Goal: Task Accomplishment & Management: Manage account settings

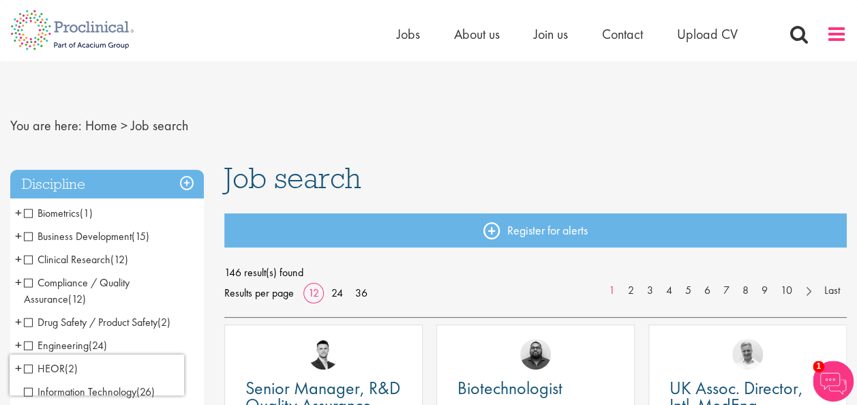
click at [839, 32] on span at bounding box center [836, 34] width 20 height 20
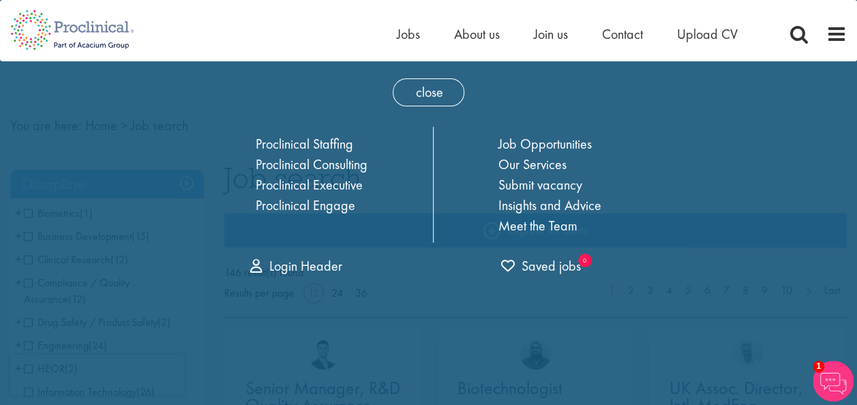
click at [529, 53] on nav "Home Jobs About us Join us Contact Upload CV" at bounding box center [428, 30] width 857 height 61
click at [322, 262] on link "Login Header" at bounding box center [296, 266] width 92 height 18
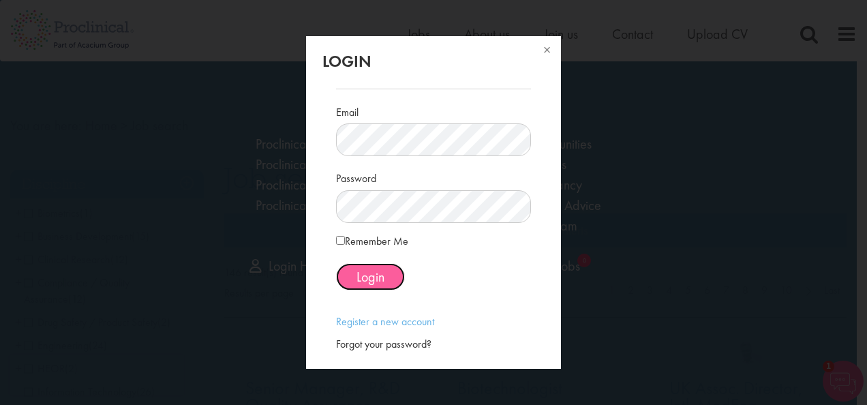
click at [361, 279] on span "Login" at bounding box center [370, 277] width 28 height 18
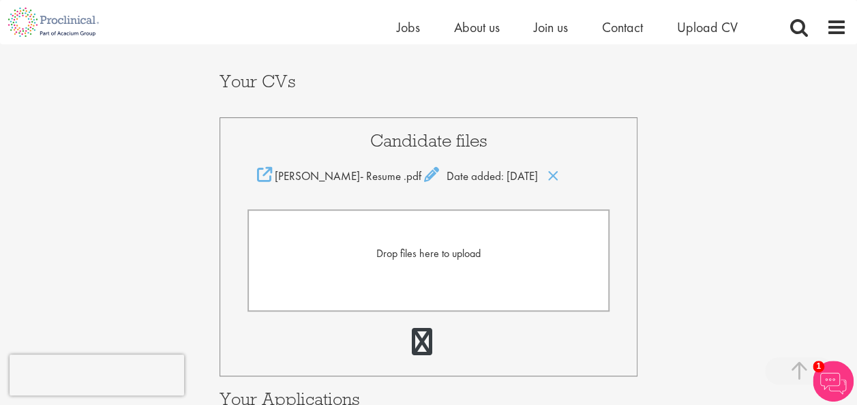
scroll to position [273, 0]
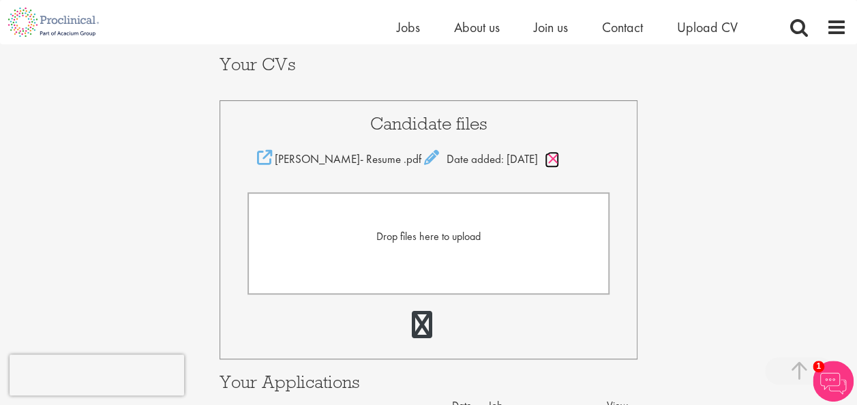
click at [557, 158] on icon at bounding box center [553, 158] width 12 height 15
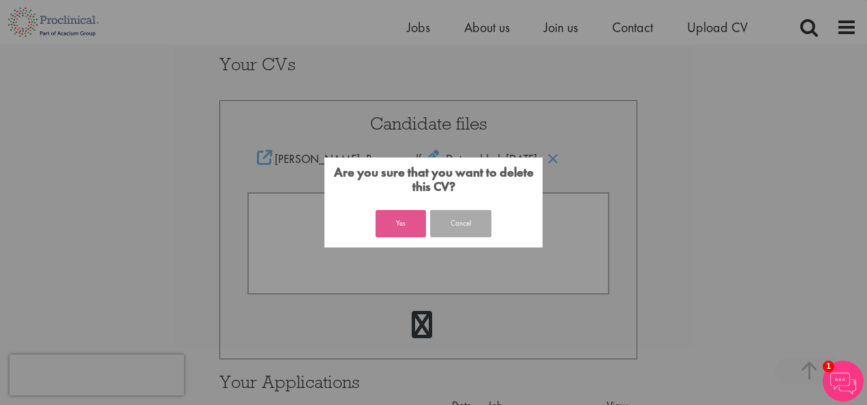
click at [398, 221] on button "Yes" at bounding box center [401, 223] width 50 height 27
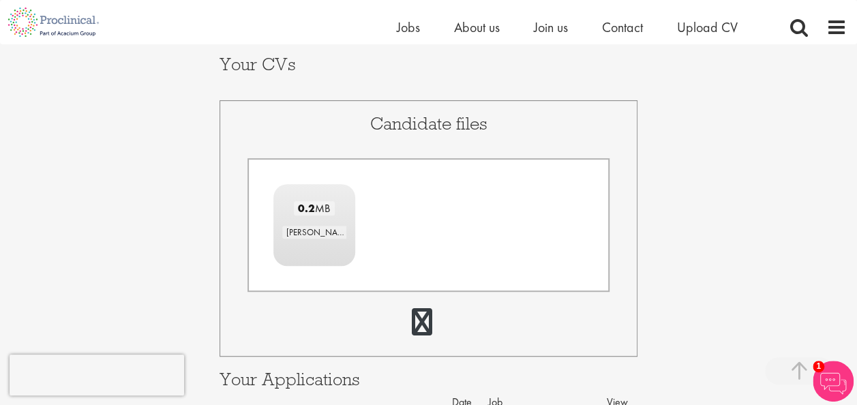
click at [703, 200] on div "Your Profile [PERSON_NAME] [EMAIL_ADDRESS][DOMAIN_NAME] Edit login credentials …" at bounding box center [428, 286] width 877 height 1029
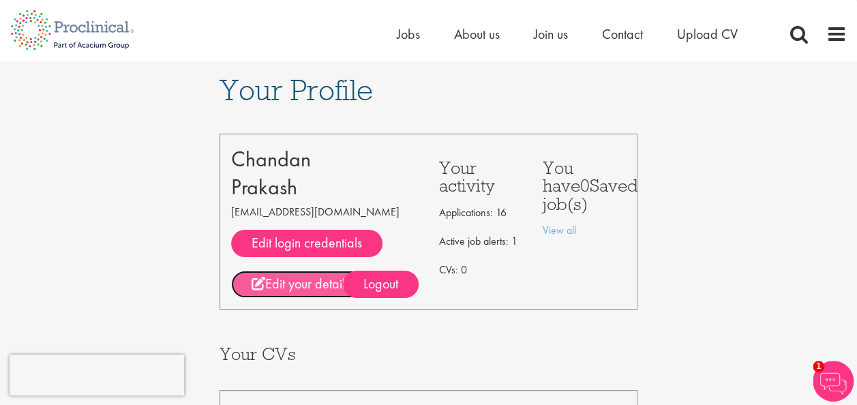
click at [301, 282] on link "Edit your details" at bounding box center [300, 284] width 139 height 27
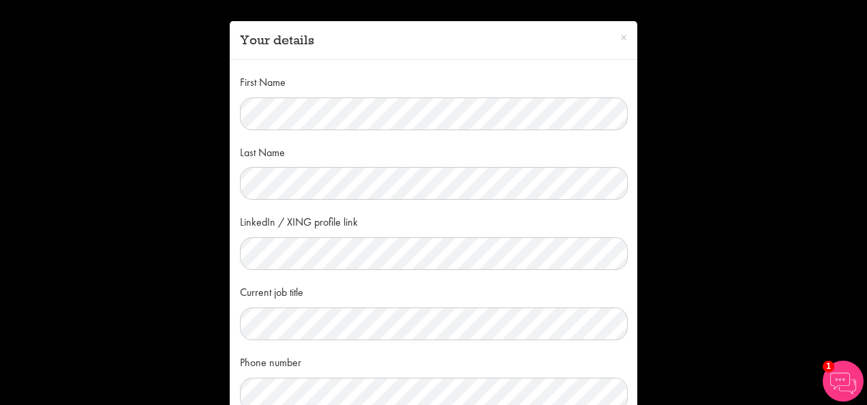
scroll to position [136, 0]
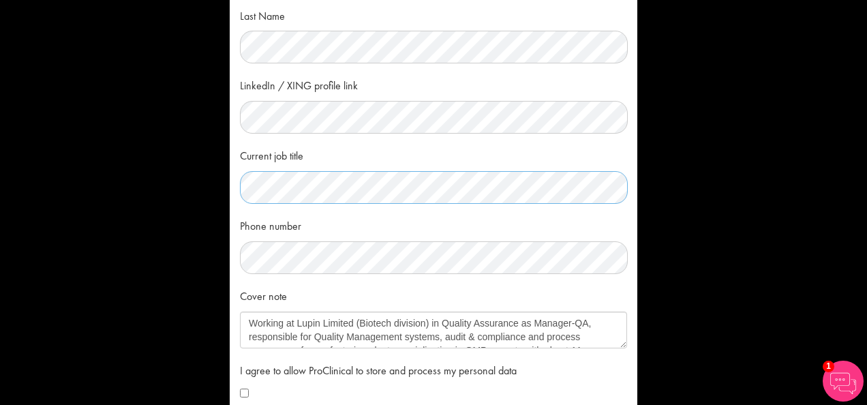
click at [234, 186] on div "First Name Last Name LinkedIn / XING profile link Current job title Phone numbe…" at bounding box center [434, 173] width 408 height 499
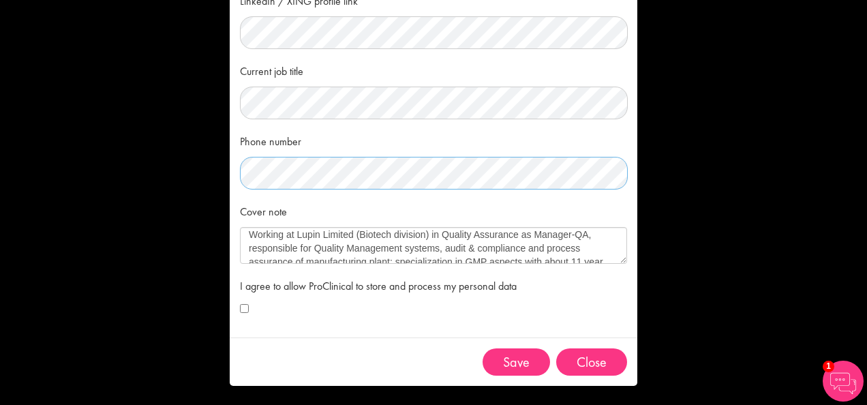
scroll to position [0, 0]
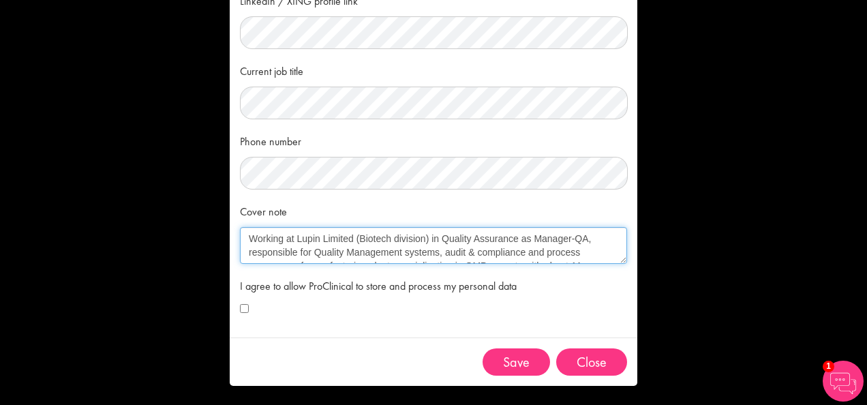
drag, startPoint x: 292, startPoint y: 237, endPoint x: 424, endPoint y: 239, distance: 132.2
click at [424, 239] on textarea "Working at Lupin Limited (Biotech division) in Quality Assurance as Manager-QA,…" at bounding box center [433, 245] width 387 height 37
drag, startPoint x: 470, startPoint y: 234, endPoint x: 521, endPoint y: 239, distance: 50.7
click at [521, 239] on textarea "Working at Lupin Limited (Biotech division) in Quality Assurance as Manager-QA,…" at bounding box center [433, 245] width 387 height 37
click at [355, 251] on textarea "Working at Lupin Limited (Biotech division) in Quality Assurance as Manager-QA,…" at bounding box center [433, 245] width 387 height 37
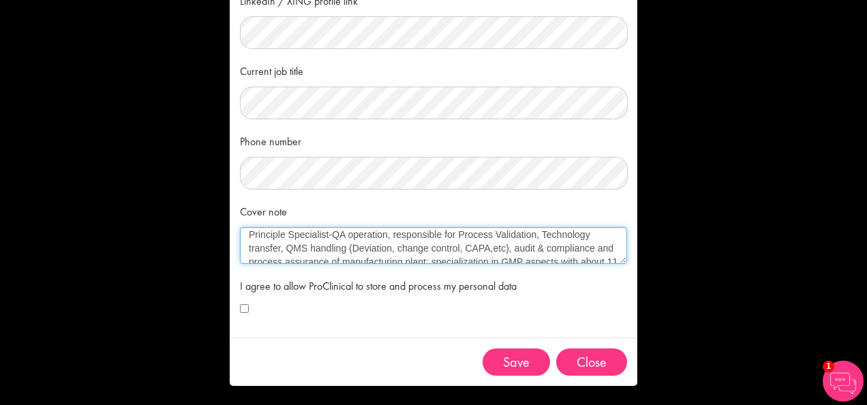
scroll to position [27, 0]
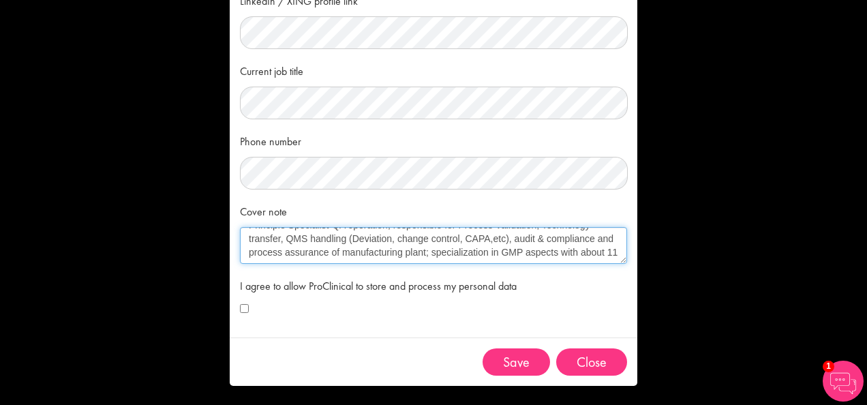
drag, startPoint x: 510, startPoint y: 239, endPoint x: 590, endPoint y: 243, distance: 80.6
click at [590, 243] on textarea "Working at Lupin Limited (Biotech division) in Quality Assurance as Manager-QA,…" at bounding box center [433, 245] width 387 height 37
drag, startPoint x: 305, startPoint y: 252, endPoint x: 395, endPoint y: 245, distance: 90.2
click at [395, 245] on textarea "Working at Lupin Limited (Biotech division) in Quality Assurance as Manager-QA,…" at bounding box center [433, 245] width 387 height 37
click at [487, 235] on textarea "Working at Lupin Limited (Biotech division) in Quality Assurance as Manager-QA,…" at bounding box center [433, 245] width 387 height 37
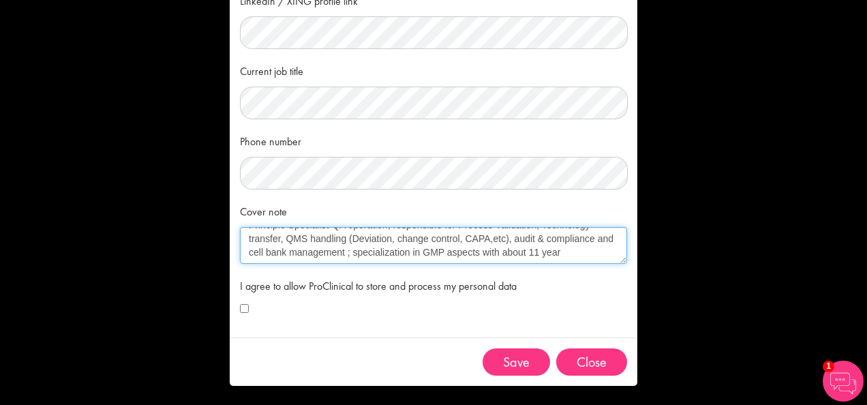
click at [408, 239] on textarea "Working at Lupin Limited (Biotech division) in Quality Assurance as Manager-QA,…" at bounding box center [433, 245] width 387 height 37
click at [475, 248] on textarea "Working at Lupin Limited (Biotech division) in Quality Assurance as Manager-QA,…" at bounding box center [433, 245] width 387 height 37
click at [530, 249] on textarea "Working at Lupin Limited (Biotech division) in Quality Assurance as Manager-QA,…" at bounding box center [433, 245] width 387 height 37
drag, startPoint x: 495, startPoint y: 251, endPoint x: 529, endPoint y: 252, distance: 33.4
click at [529, 252] on textarea "Working at Lupin Limited (Biotech division) in Quality Assurance as Manager-QA,…" at bounding box center [433, 245] width 387 height 37
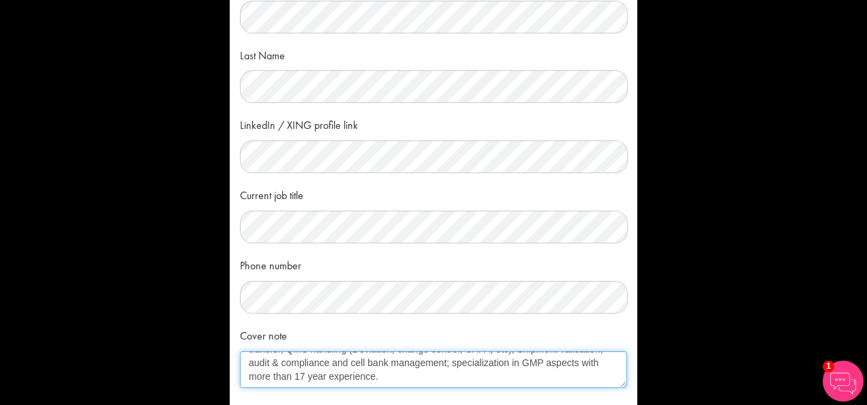
scroll to position [16, 0]
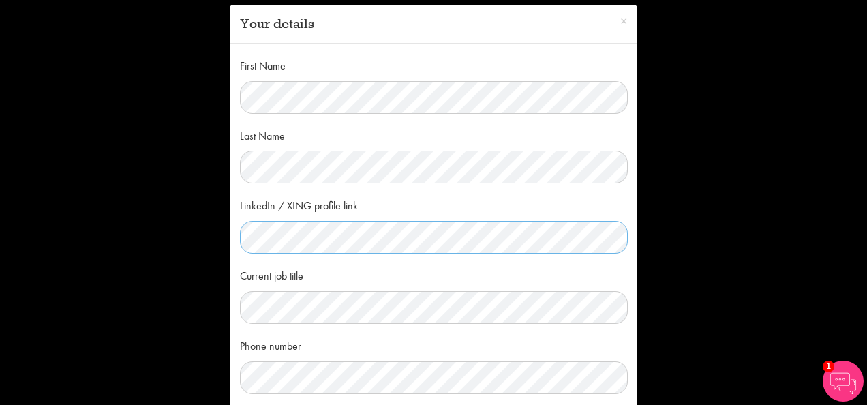
click at [217, 241] on div "× Your details First Name Last Name LinkedIn / XING profile link Current job ti…" at bounding box center [433, 202] width 867 height 405
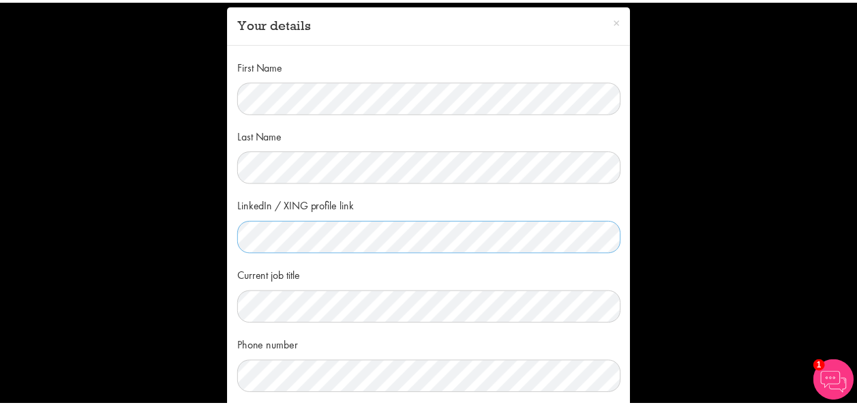
scroll to position [221, 0]
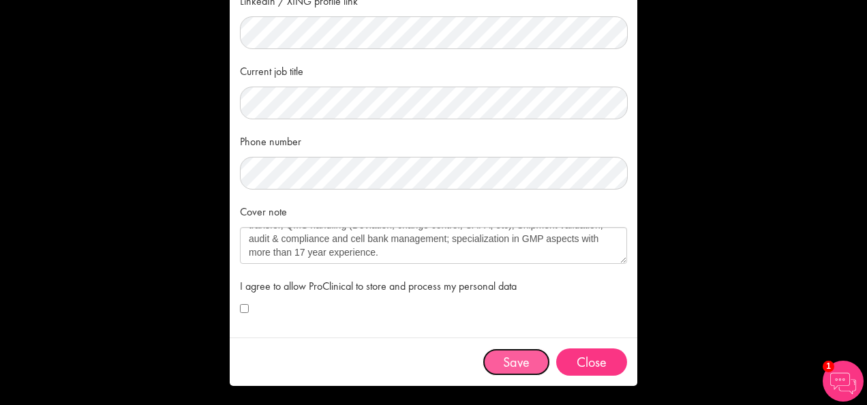
click at [503, 358] on button "Save" at bounding box center [516, 361] width 67 height 27
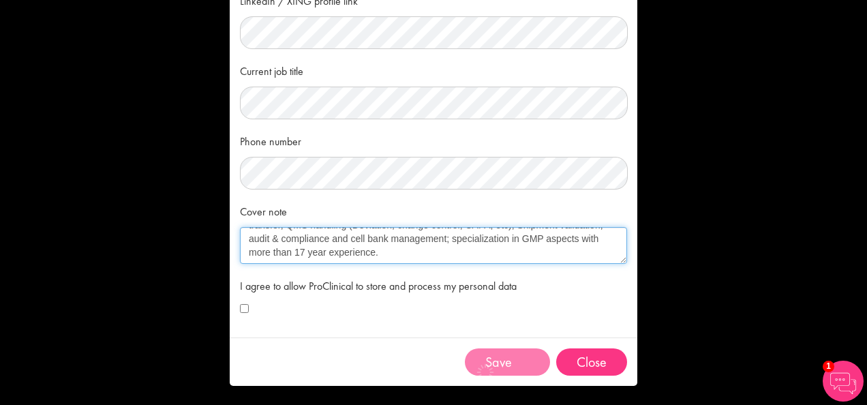
click at [574, 237] on textarea "Working at Lupin Limited (Biotech division) in Quality Assurance as Manager-QA,…" at bounding box center [433, 245] width 387 height 37
type textarea "Working at Alvotech, Iceland in Quality Assurance as Principle Specialist-QA op…"
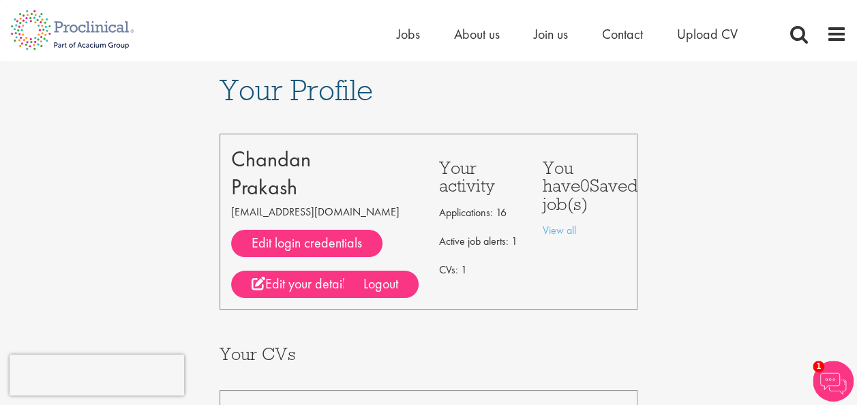
click at [397, 35] on span "Jobs" at bounding box center [408, 34] width 23 height 18
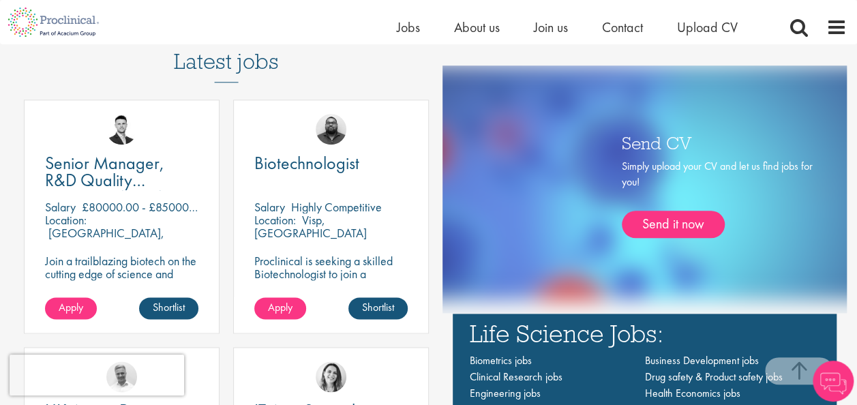
scroll to position [750, 0]
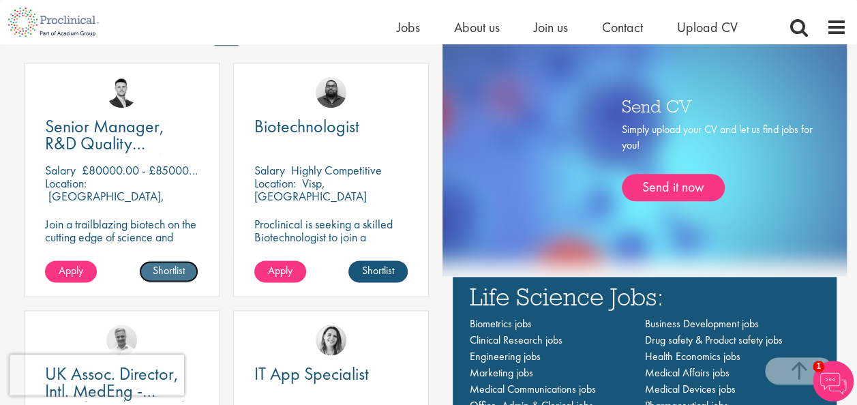
click at [170, 266] on link "Shortlist" at bounding box center [168, 271] width 59 height 22
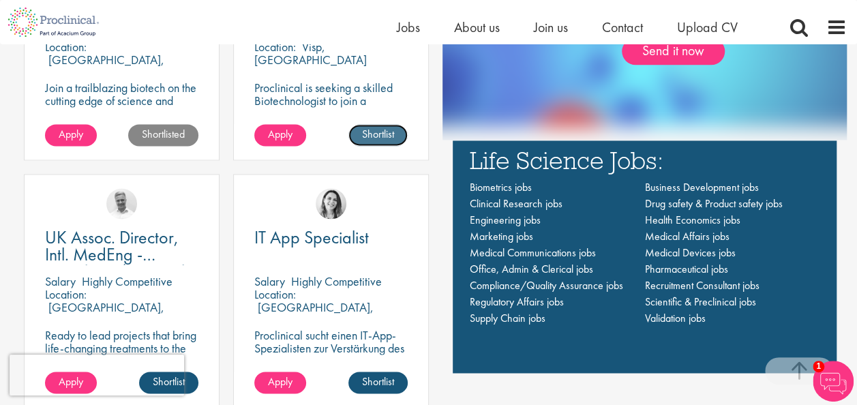
click at [388, 133] on link "Shortlist" at bounding box center [377, 135] width 59 height 22
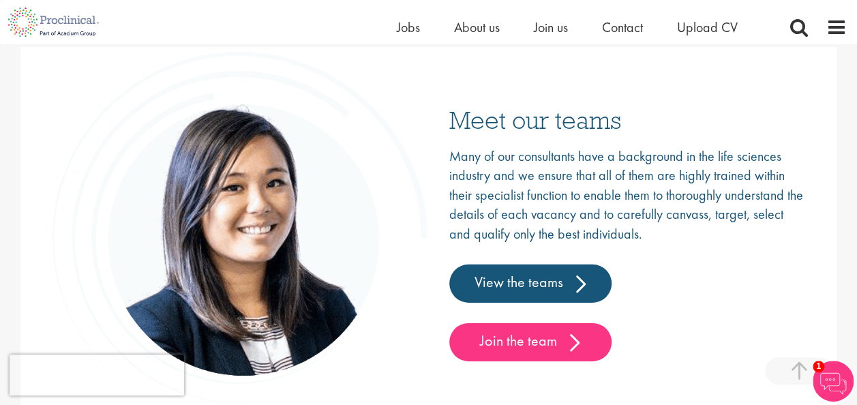
scroll to position [2186, 0]
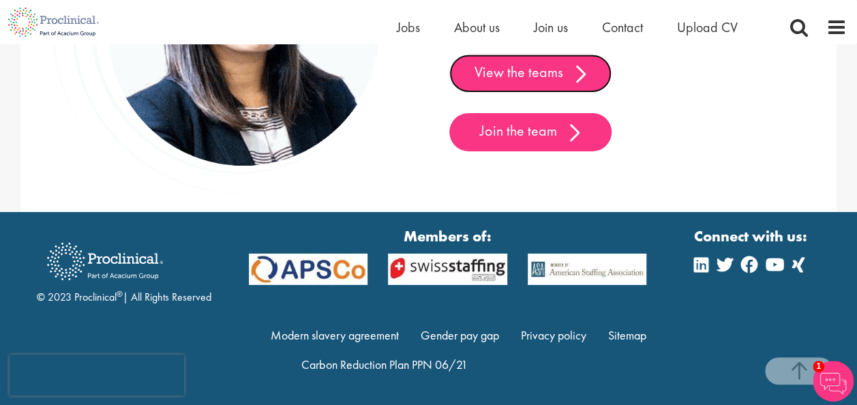
click at [559, 67] on link "View the teams" at bounding box center [530, 74] width 162 height 38
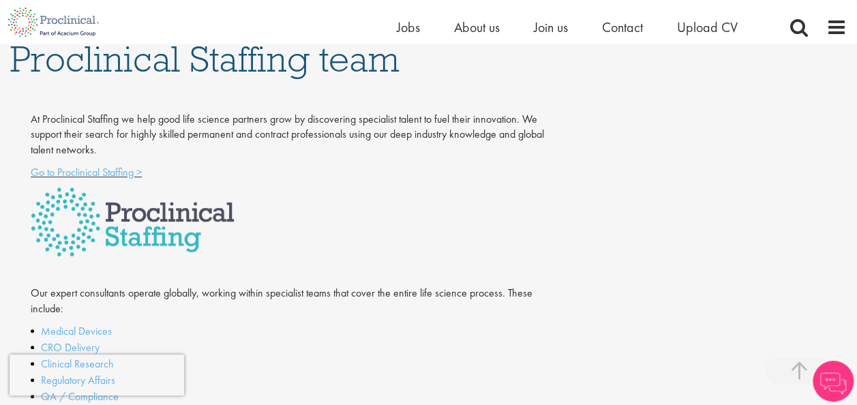
scroll to position [409, 0]
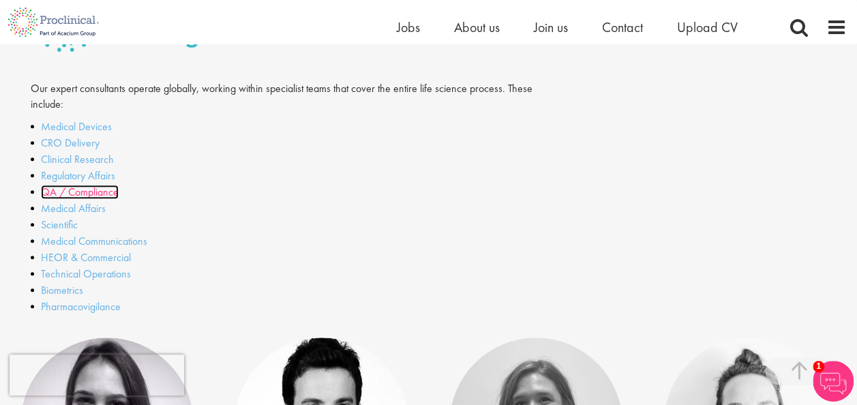
click at [101, 196] on link "QA / Compliance" at bounding box center [80, 192] width 78 height 14
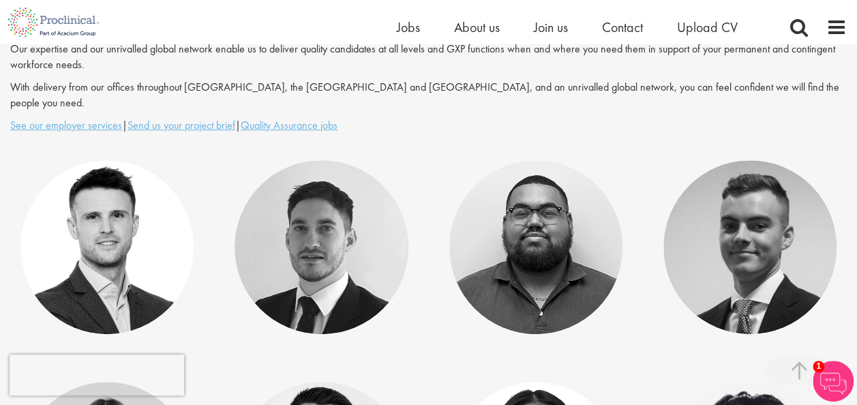
scroll to position [557, 0]
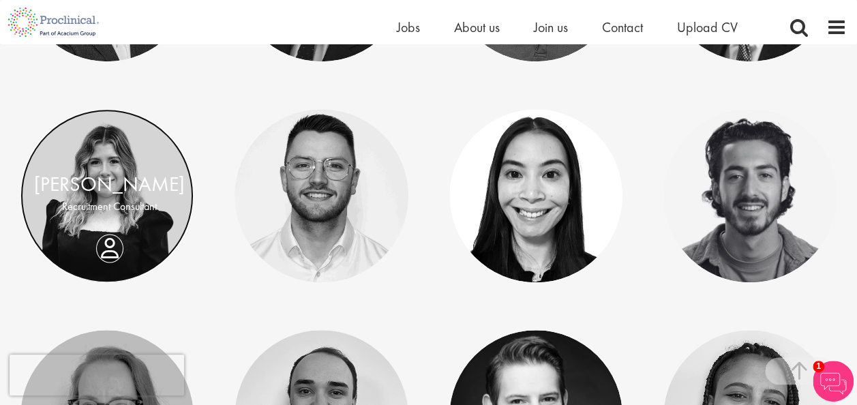
click at [82, 209] on link at bounding box center [106, 195] width 173 height 173
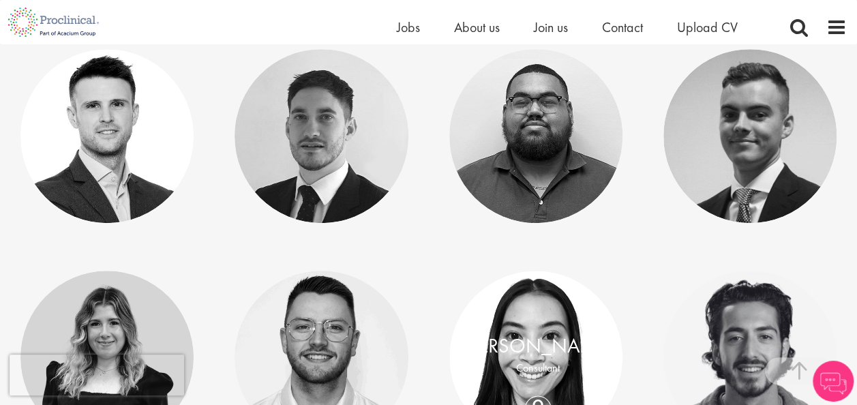
scroll to position [353, 0]
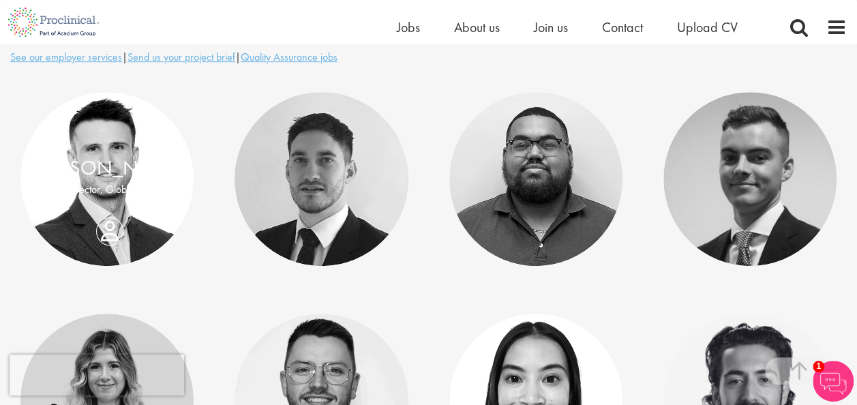
click at [139, 183] on p "Director, Global QA" at bounding box center [109, 191] width 151 height 16
click at [97, 200] on link at bounding box center [106, 178] width 173 height 173
click at [113, 183] on p "Director, Global QA" at bounding box center [109, 191] width 151 height 16
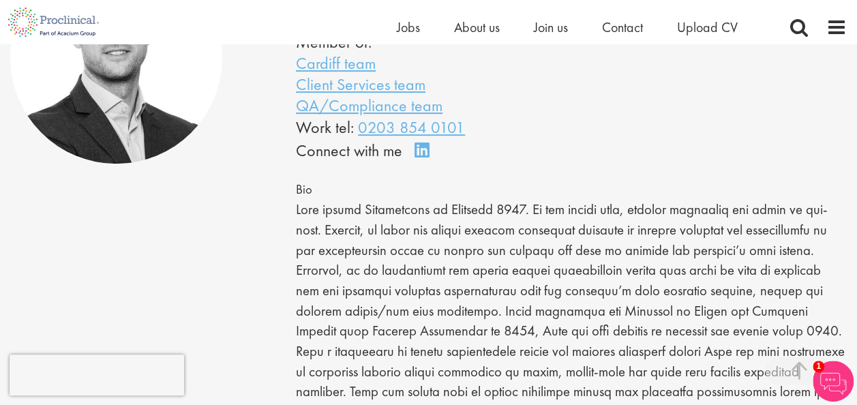
scroll to position [273, 0]
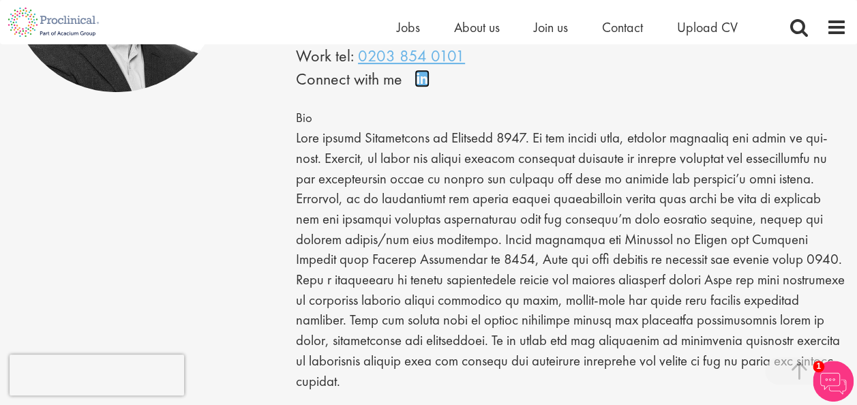
click at [418, 85] on link "Connect on LinkedIn" at bounding box center [426, 85] width 24 height 0
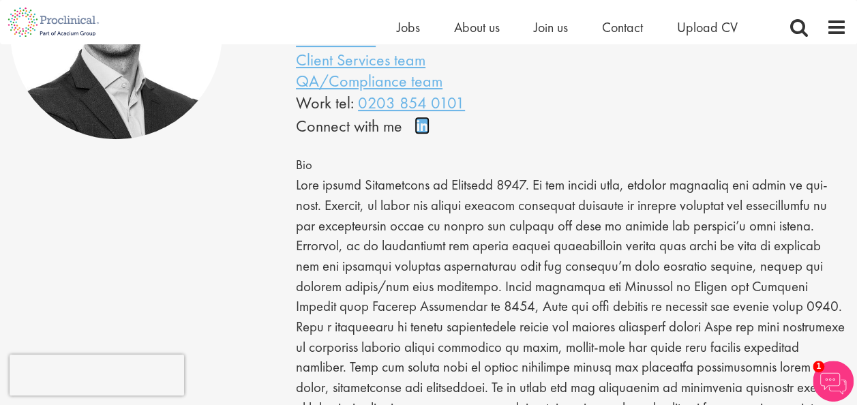
scroll to position [204, 0]
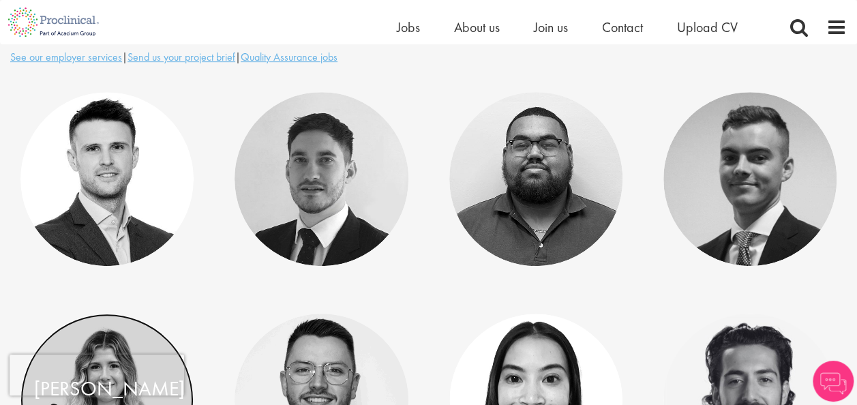
click at [112, 326] on link at bounding box center [106, 400] width 173 height 173
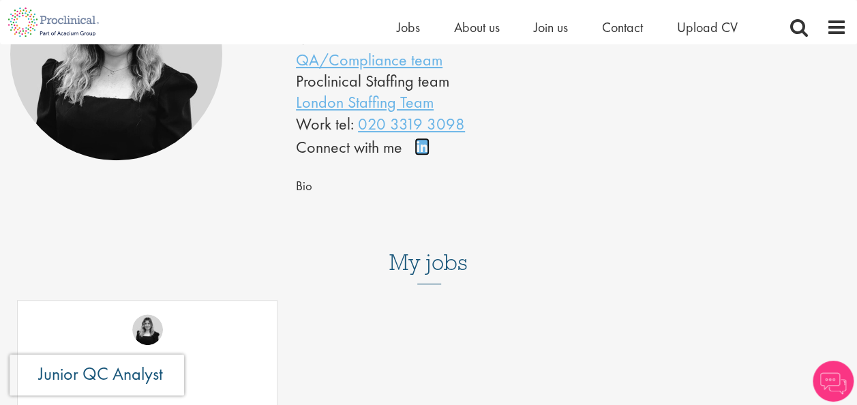
click at [424, 153] on link "Connect on LinkedIn" at bounding box center [426, 153] width 24 height 0
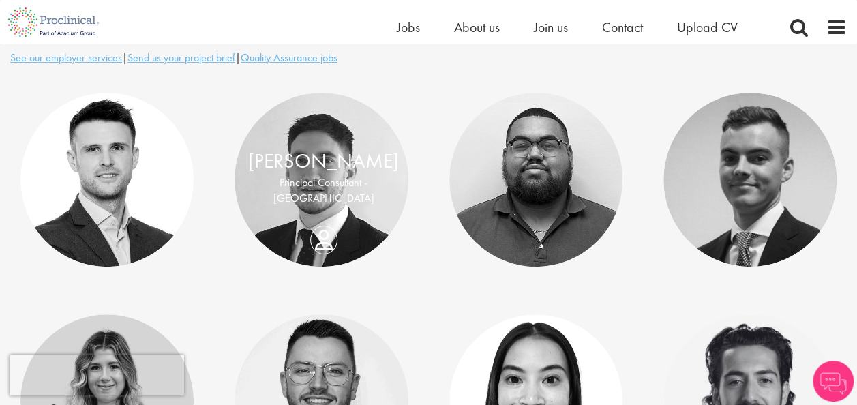
scroll to position [352, 0]
click at [341, 175] on p "Principal Consultant - [GEOGRAPHIC_DATA]" at bounding box center [323, 190] width 151 height 31
click at [317, 205] on div "[PERSON_NAME] Principal Consultant - [GEOGRAPHIC_DATA]" at bounding box center [323, 179] width 178 height 67
click at [319, 213] on div "[PERSON_NAME] Principal Consultant - [GEOGRAPHIC_DATA]" at bounding box center [323, 179] width 178 height 67
click at [383, 180] on p "Principal Consultant - [GEOGRAPHIC_DATA]" at bounding box center [323, 190] width 151 height 31
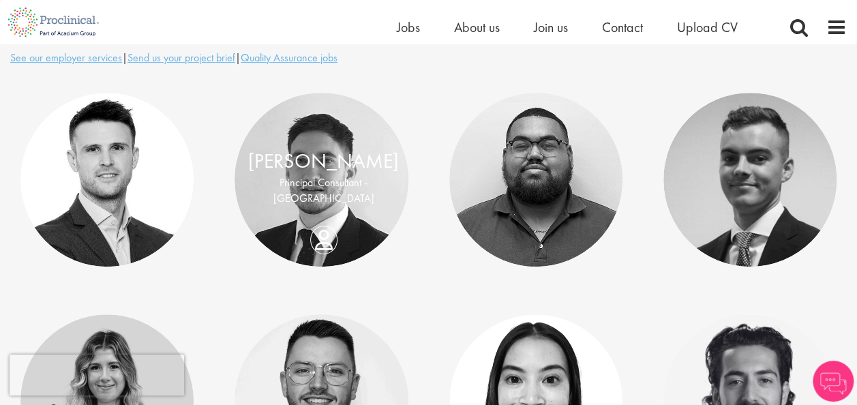
click at [369, 177] on p "Principal Consultant - [GEOGRAPHIC_DATA]" at bounding box center [323, 190] width 151 height 31
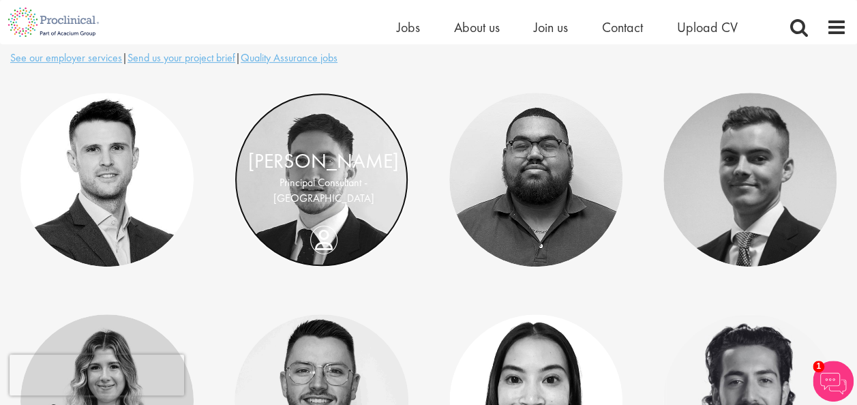
click at [288, 211] on link at bounding box center [320, 179] width 173 height 173
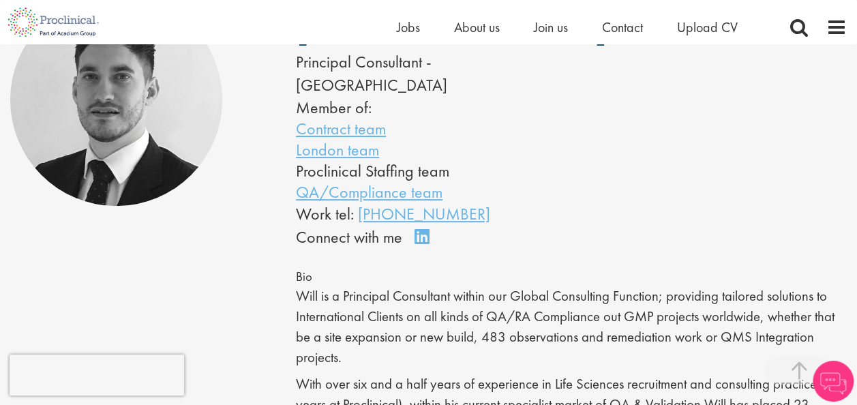
scroll to position [136, 0]
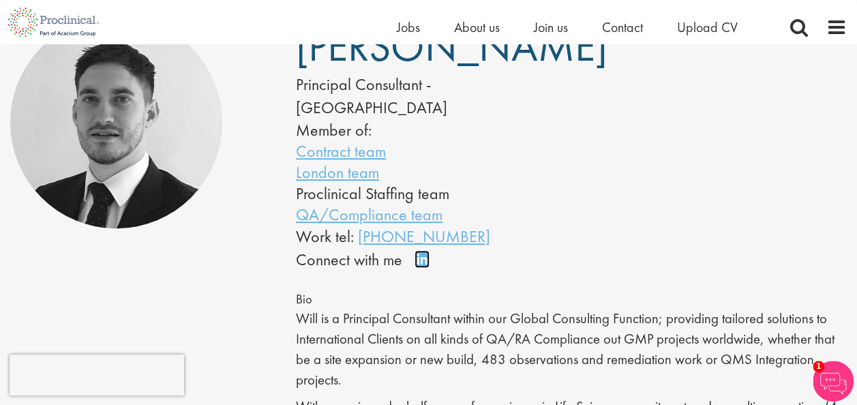
click at [419, 265] on link "Connect on LinkedIn" at bounding box center [426, 265] width 24 height 0
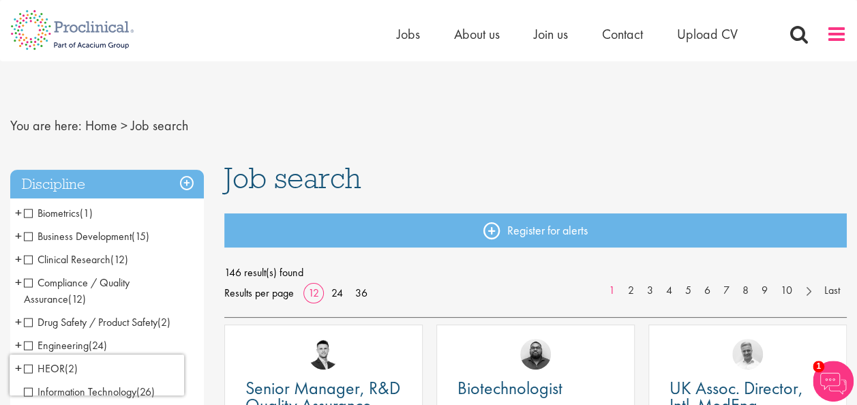
click at [842, 37] on span at bounding box center [836, 34] width 20 height 20
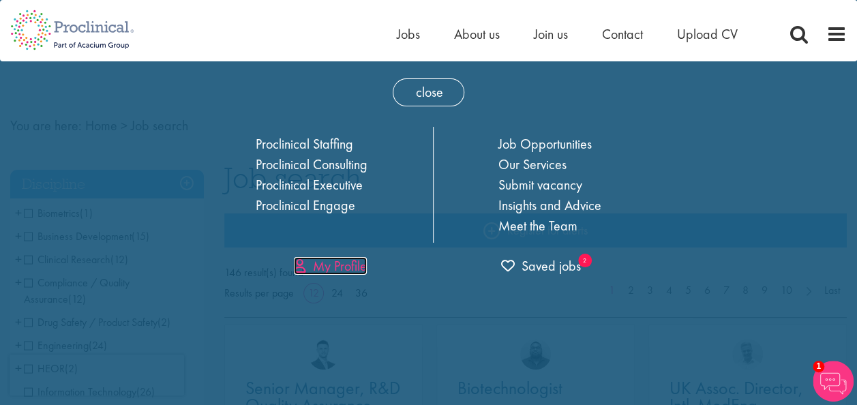
click at [343, 263] on link "My Profile" at bounding box center [330, 266] width 73 height 18
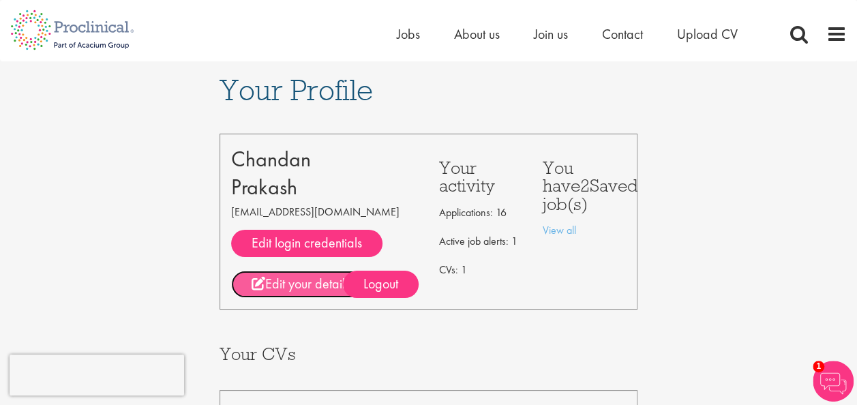
click at [299, 286] on link "Edit your details" at bounding box center [300, 284] width 139 height 27
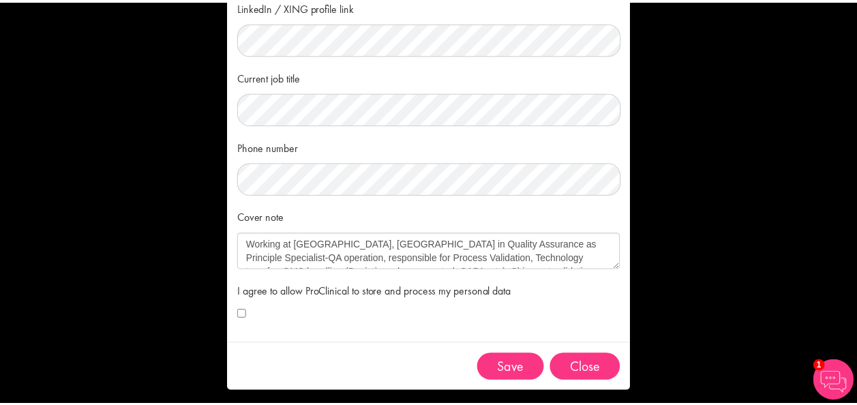
scroll to position [221, 0]
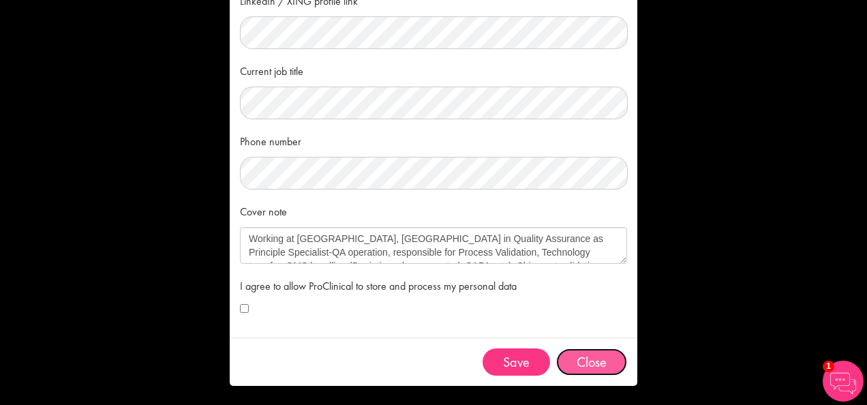
click at [590, 360] on button "Close" at bounding box center [591, 361] width 71 height 27
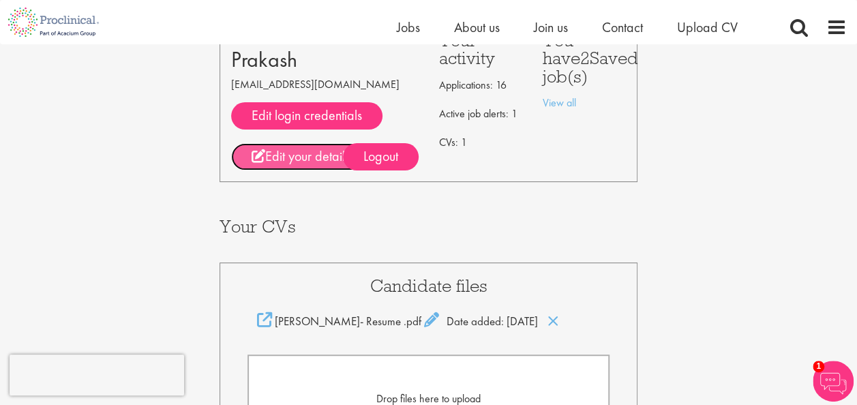
scroll to position [0, 0]
